Goal: Information Seeking & Learning: Learn about a topic

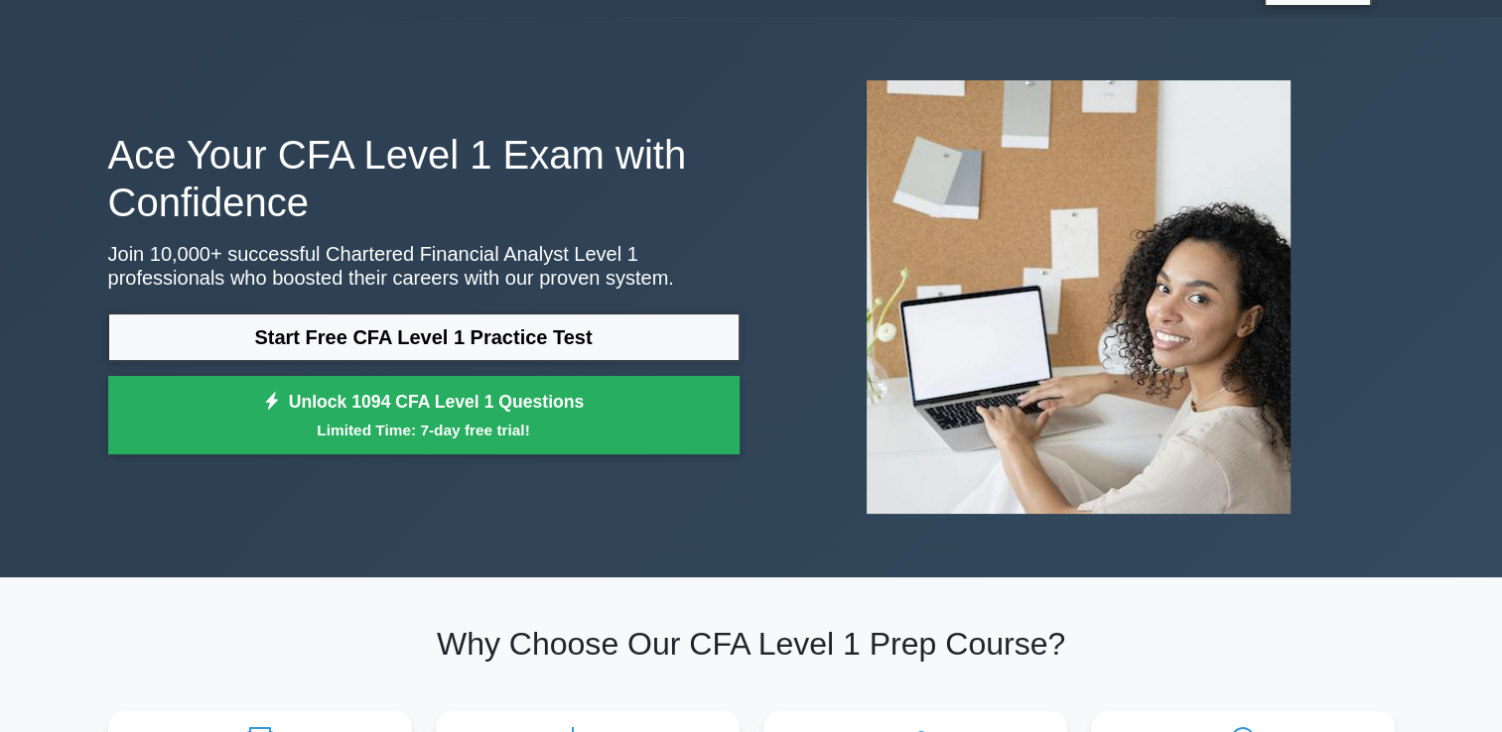
scroll to position [48, 0]
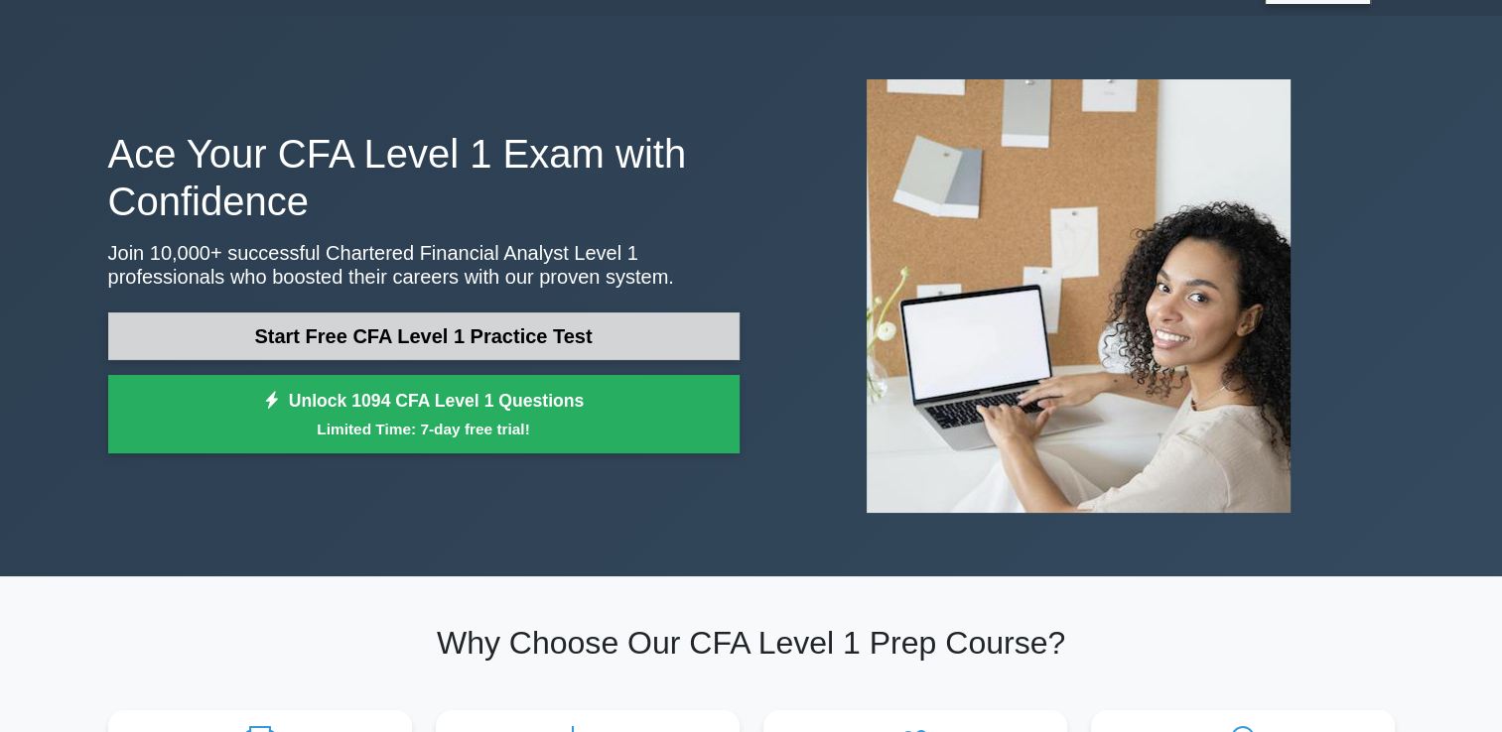
click at [476, 347] on link "Start Free CFA Level 1 Practice Test" at bounding box center [423, 337] width 631 height 48
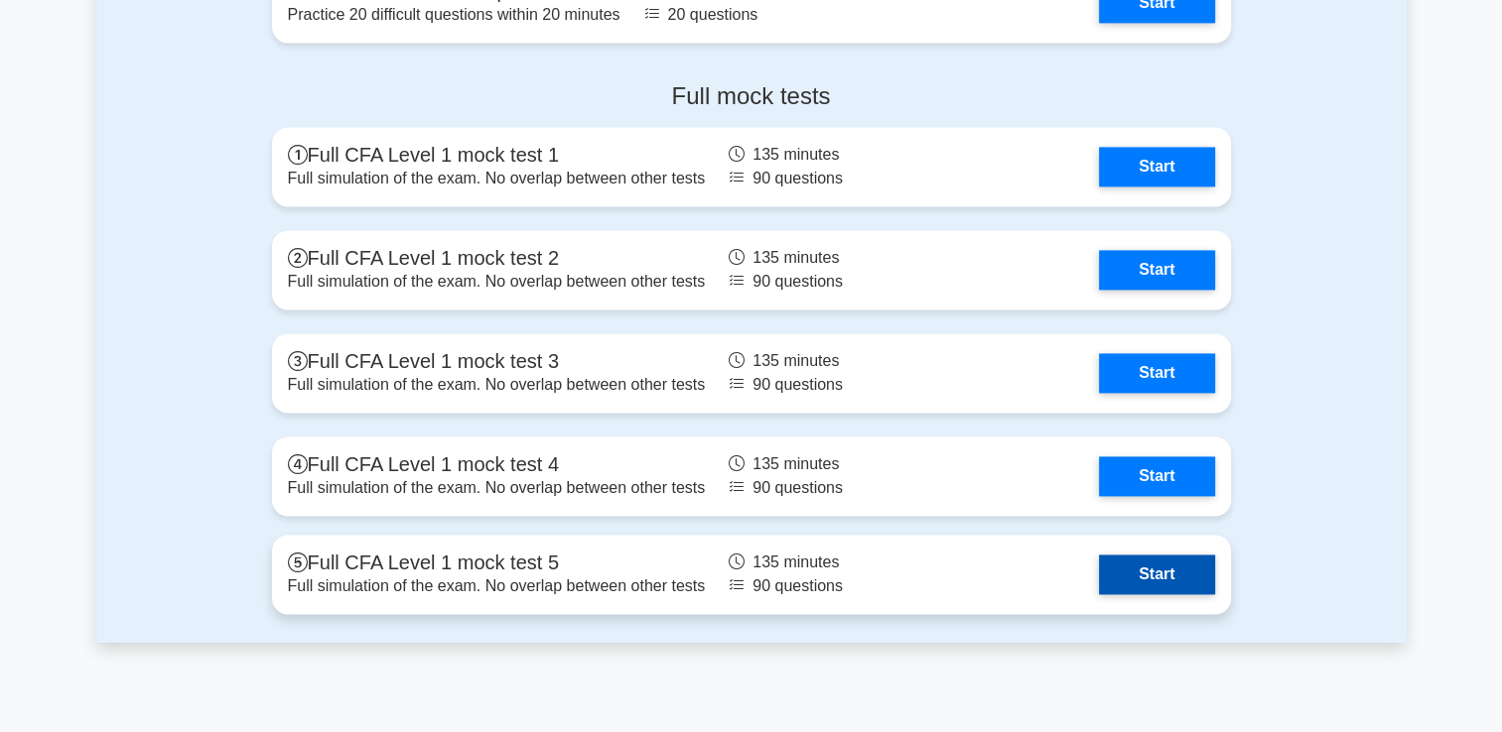
scroll to position [2779, 0]
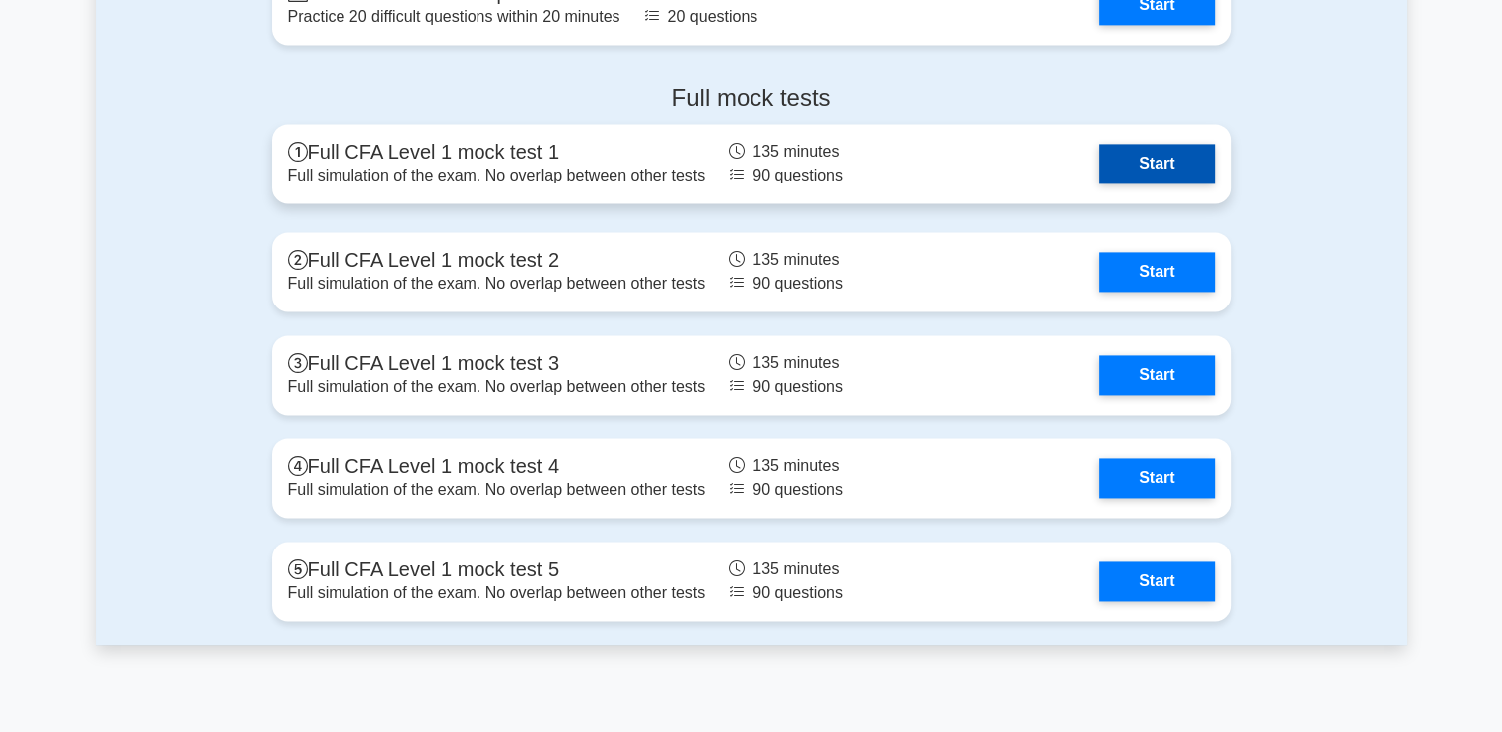
click at [1120, 161] on link "Start" at bounding box center [1156, 164] width 115 height 40
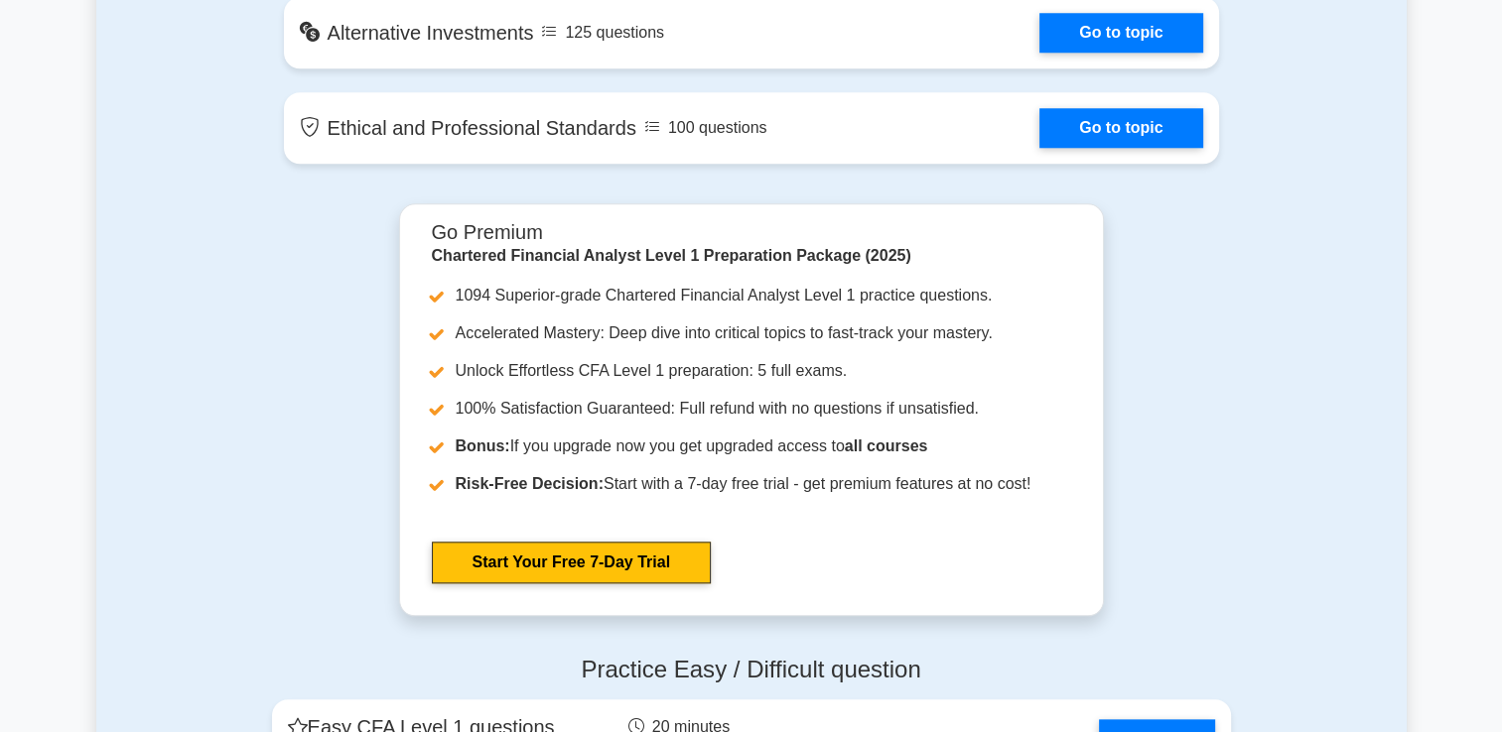
scroll to position [1968, 0]
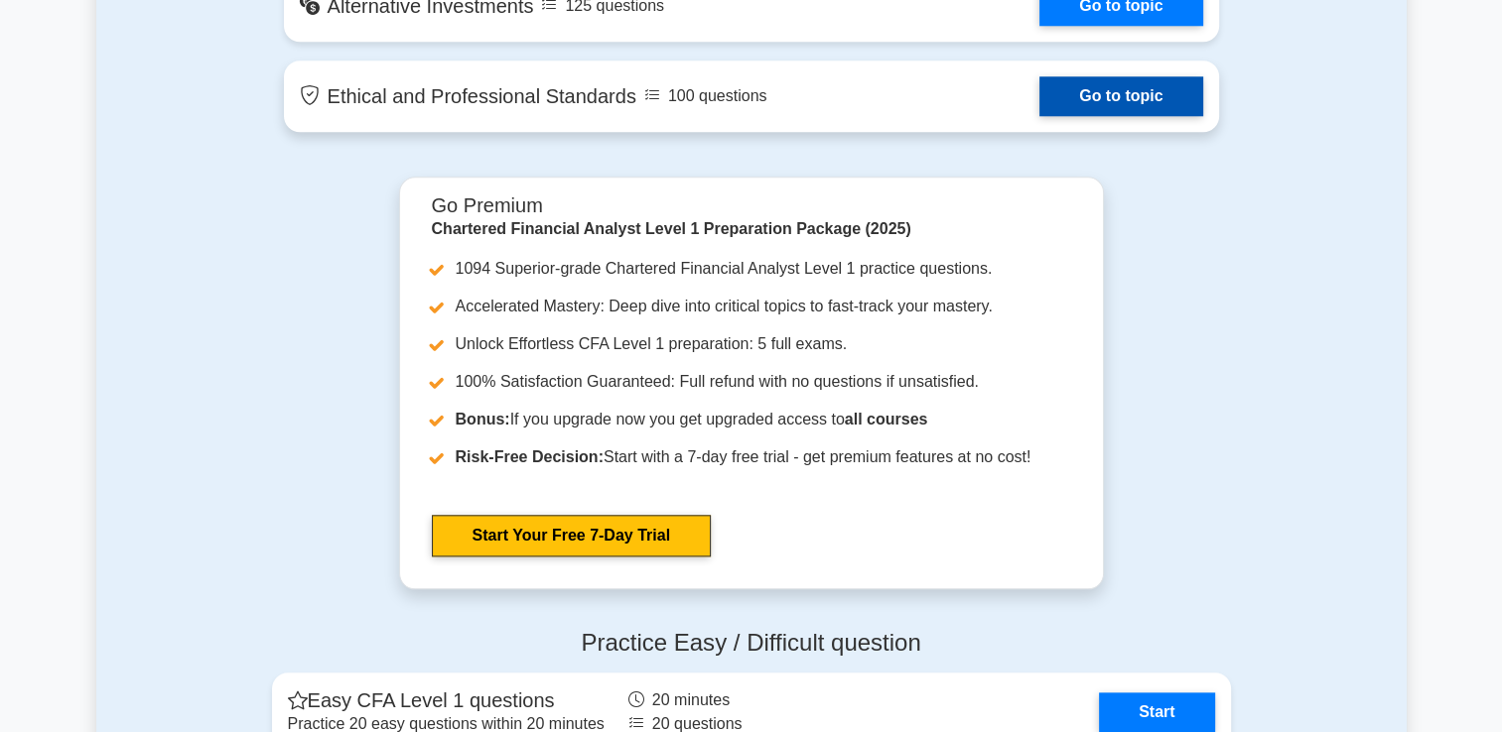
click at [1096, 83] on link "Go to topic" at bounding box center [1120, 96] width 163 height 40
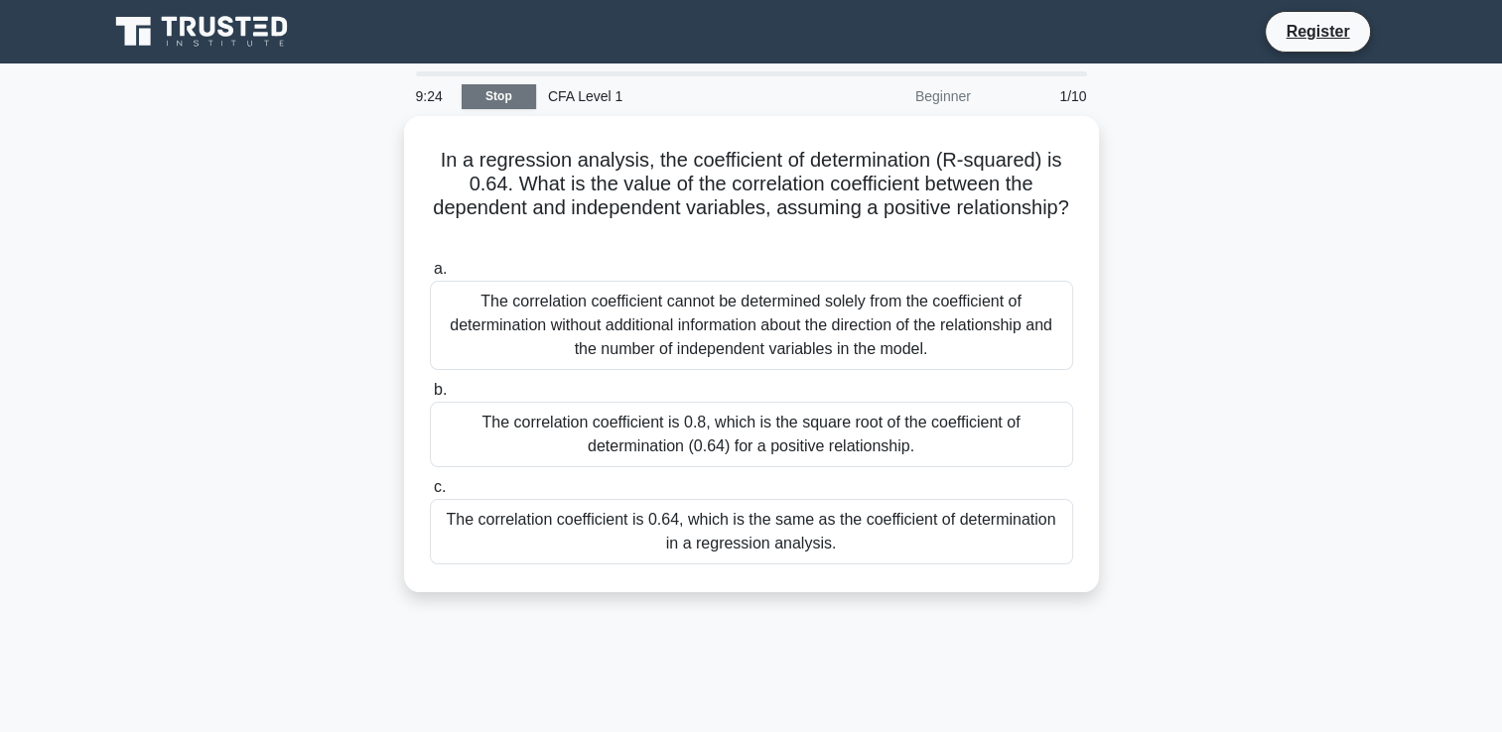
click at [508, 91] on link "Stop" at bounding box center [499, 96] width 74 height 25
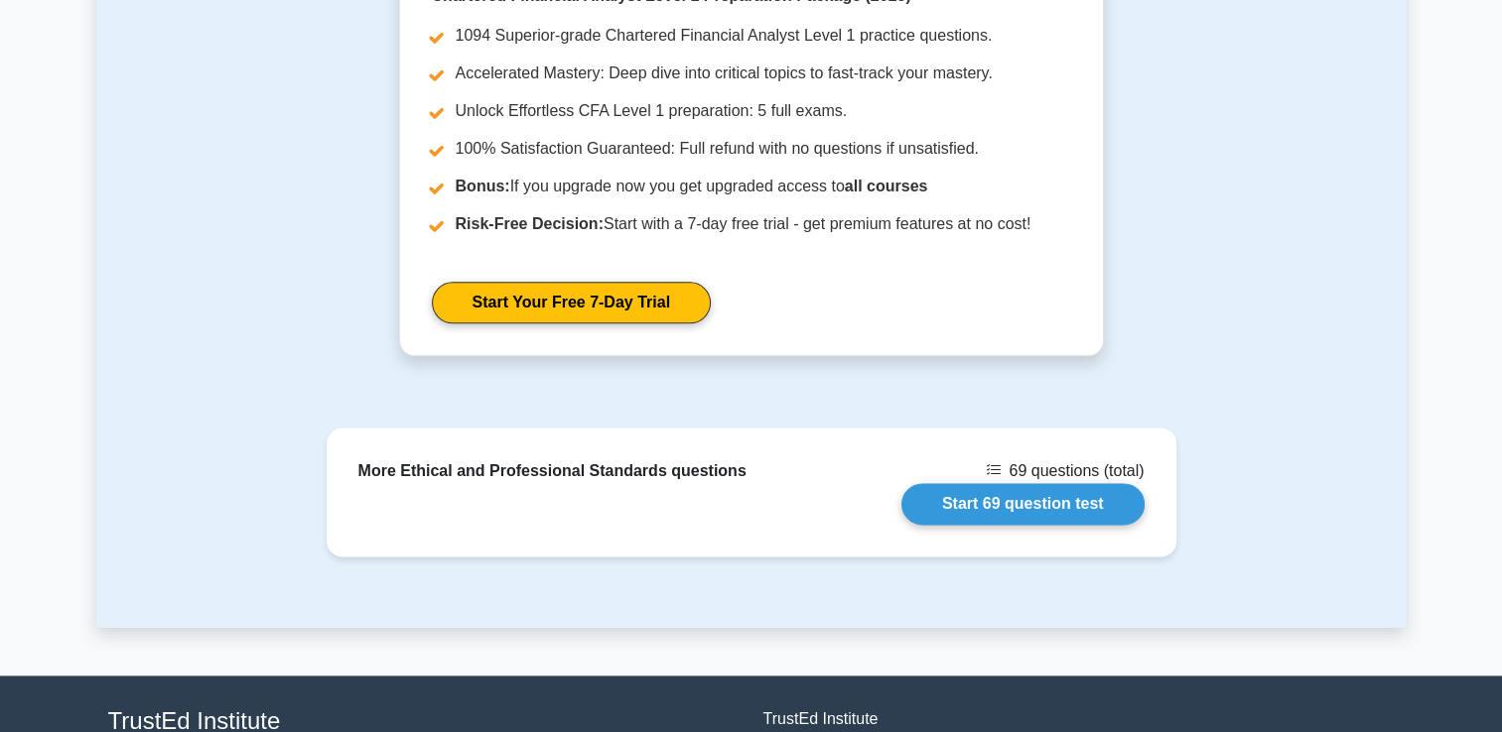
scroll to position [2450, 0]
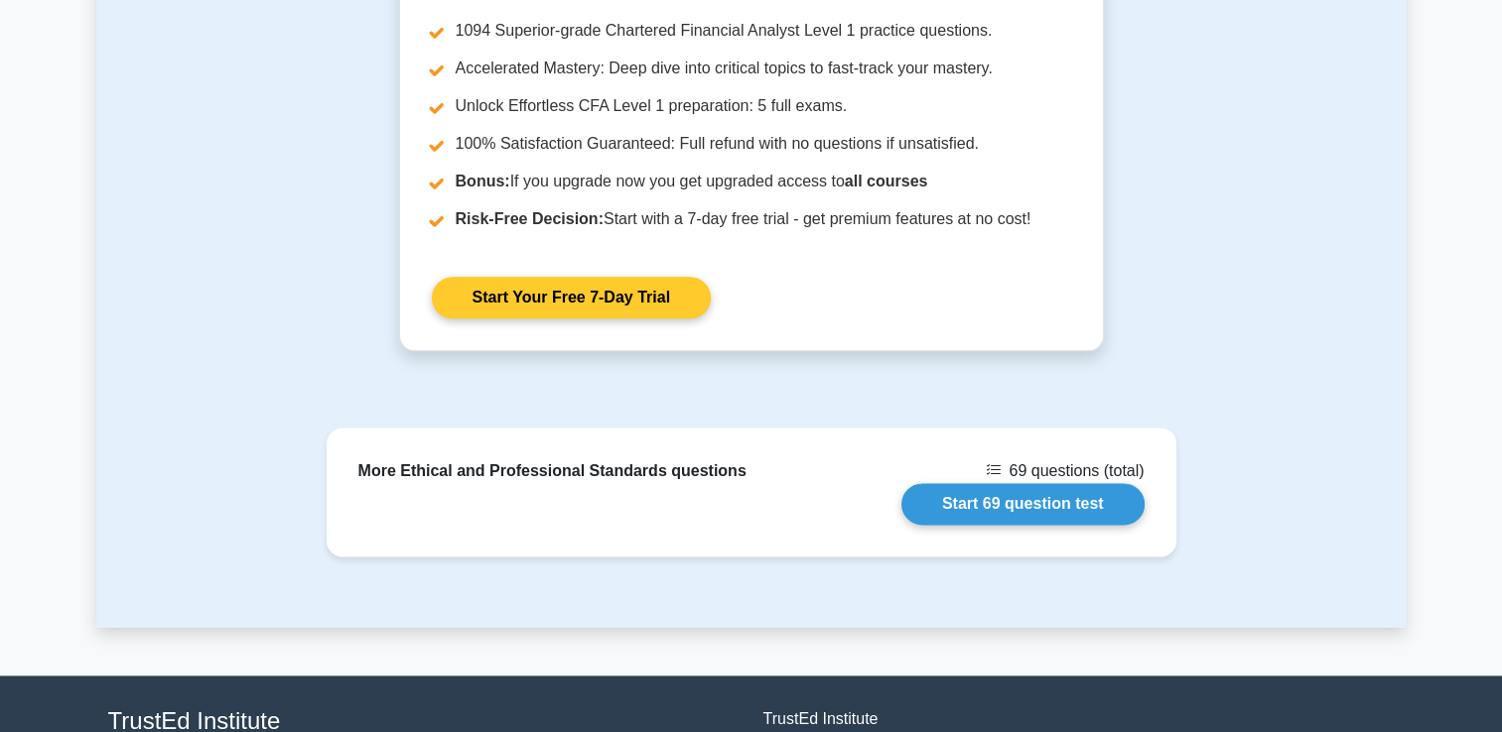
click at [690, 294] on link "Start Your Free 7-Day Trial" at bounding box center [571, 298] width 279 height 42
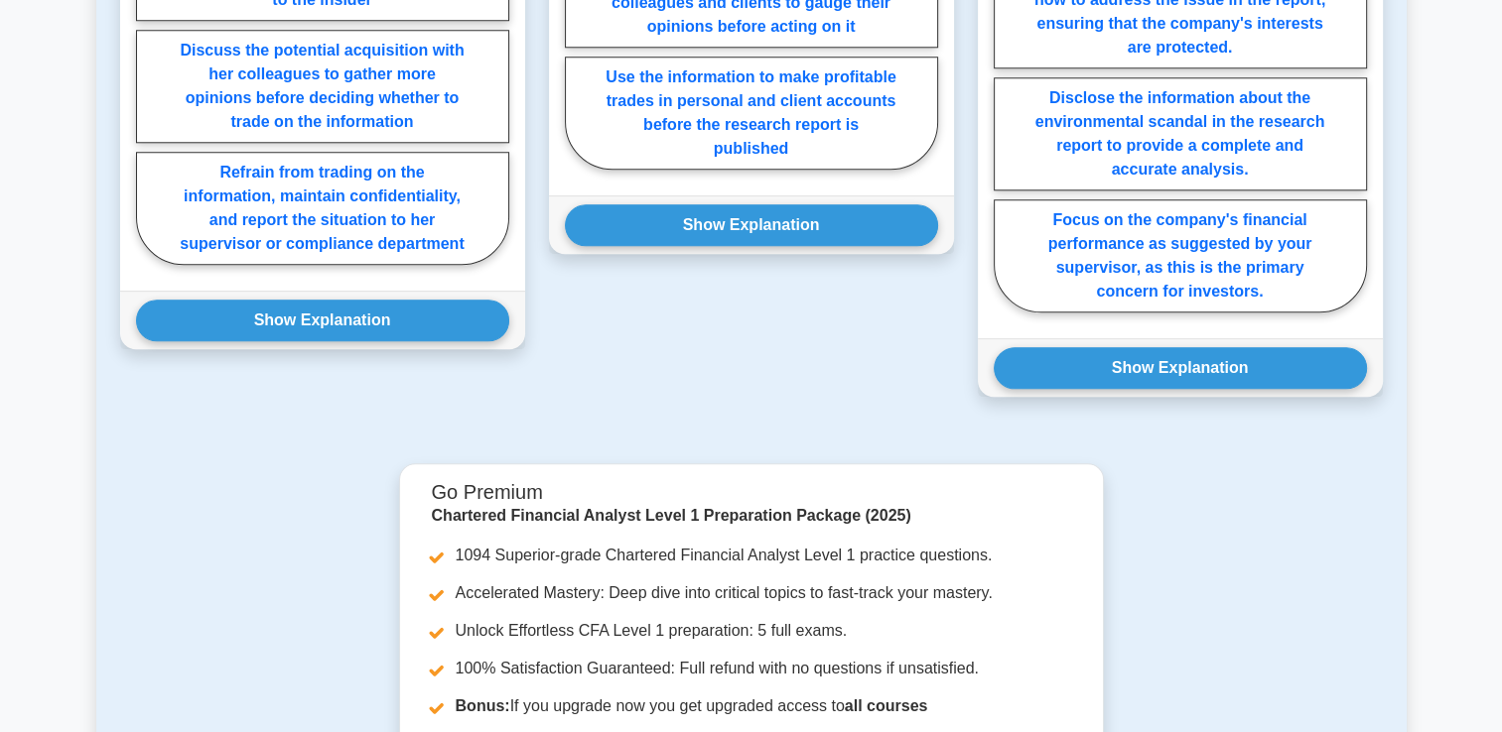
scroll to position [1918, 0]
